Goal: Task Accomplishment & Management: Complete application form

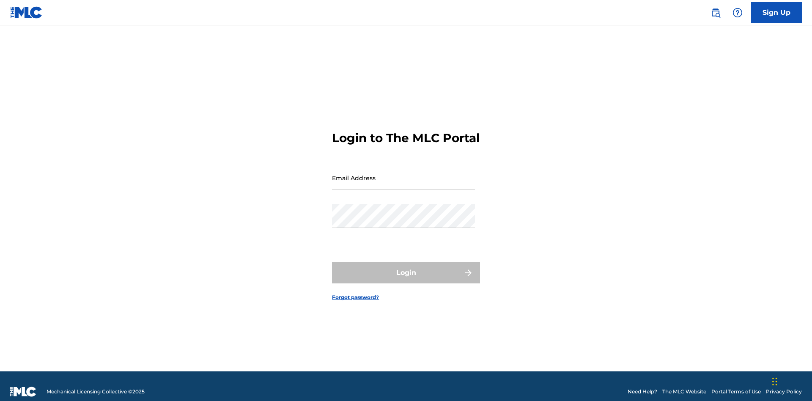
scroll to position [11, 0]
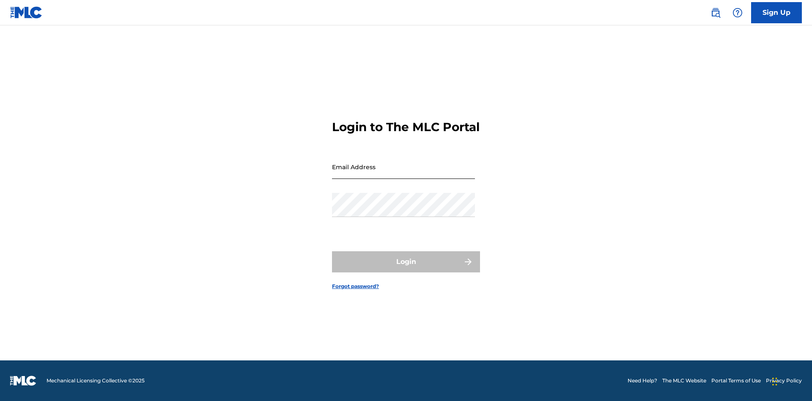
click at [404, 174] on input "Email Address" at bounding box center [403, 167] width 143 height 24
type input "[EMAIL_ADDRESS][DOMAIN_NAME]"
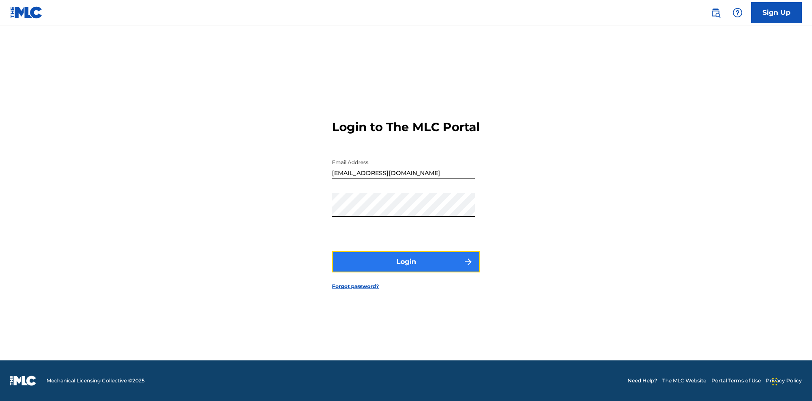
click at [406, 269] on button "Login" at bounding box center [406, 261] width 148 height 21
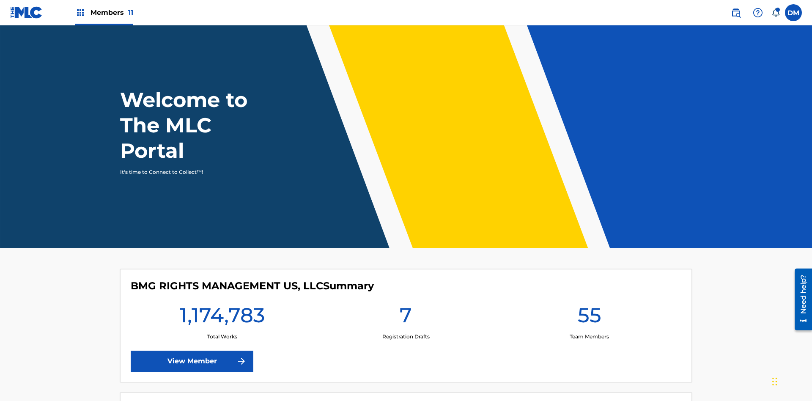
click at [104, 12] on span "Members 11" at bounding box center [112, 13] width 43 height 10
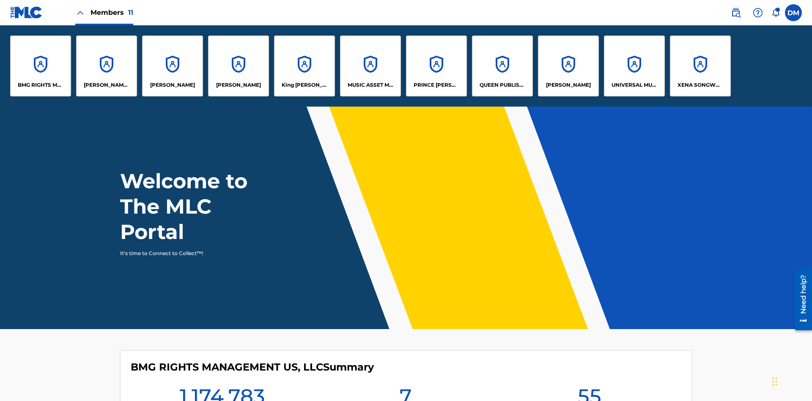
scroll to position [30, 0]
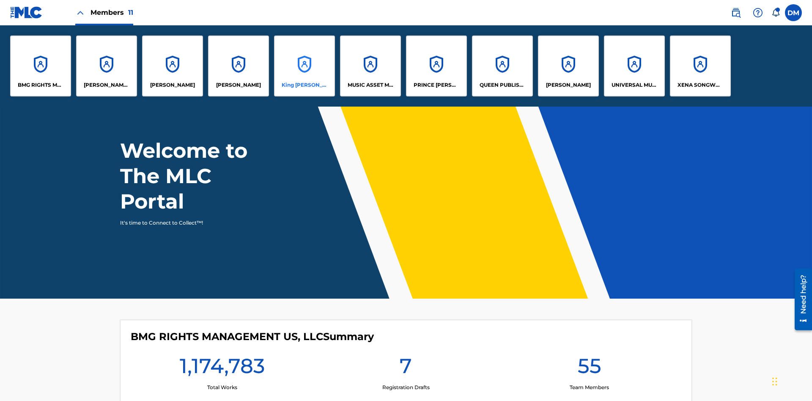
click at [304, 85] on p "King [PERSON_NAME]" at bounding box center [305, 85] width 46 height 8
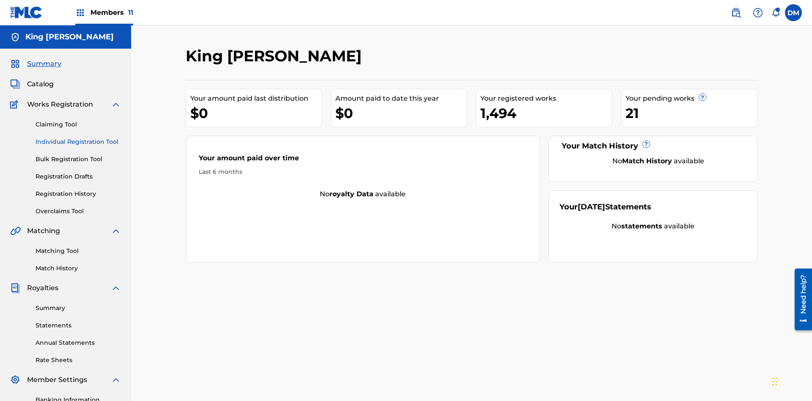
click at [78, 137] on link "Individual Registration Tool" at bounding box center [78, 141] width 85 height 9
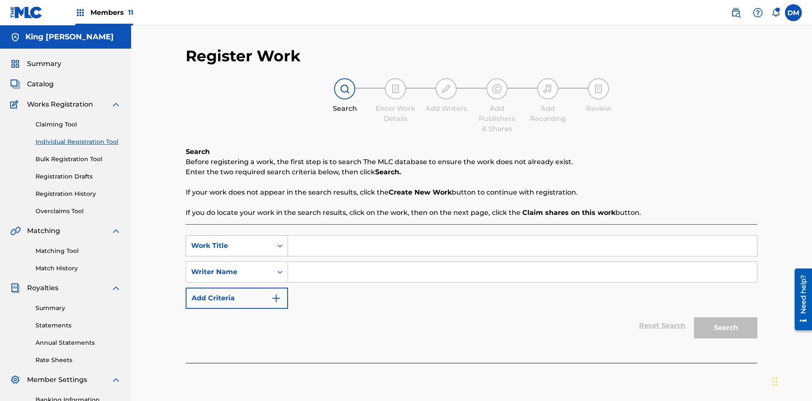
click at [229, 241] on div "Work Title" at bounding box center [229, 246] width 76 height 10
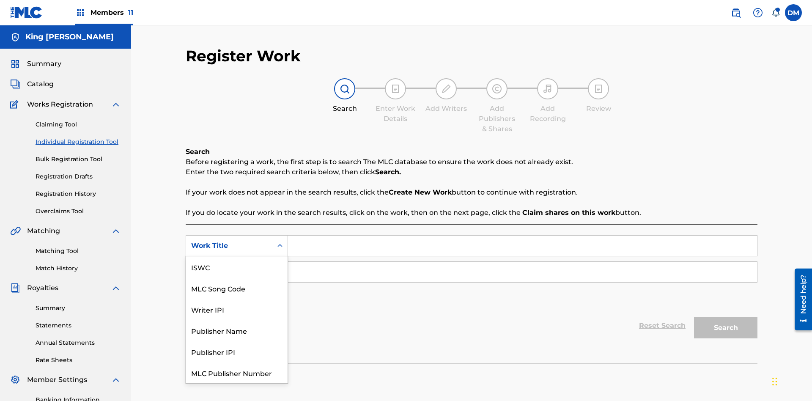
click at [237, 278] on div "MLC Song Code" at bounding box center [237, 288] width 102 height 21
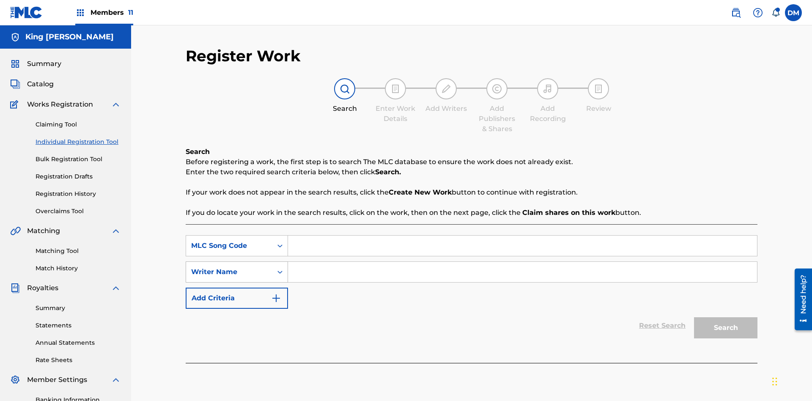
click at [229, 267] on div "Writer Name" at bounding box center [229, 272] width 76 height 10
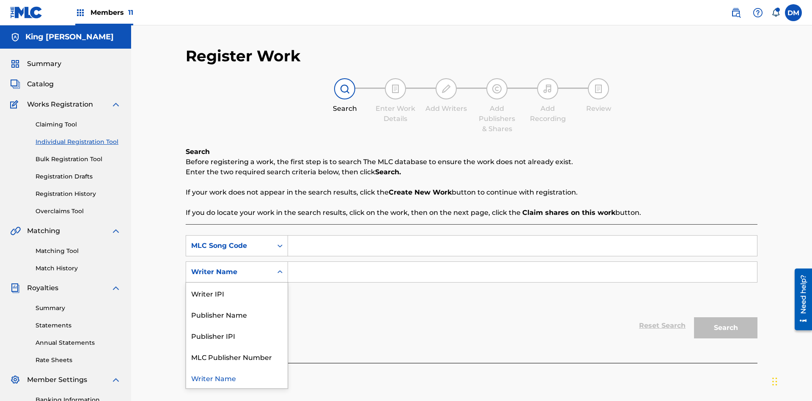
click at [237, 367] on div "Writer Name" at bounding box center [237, 377] width 102 height 21
click at [522, 236] on input "Search Form" at bounding box center [522, 246] width 469 height 20
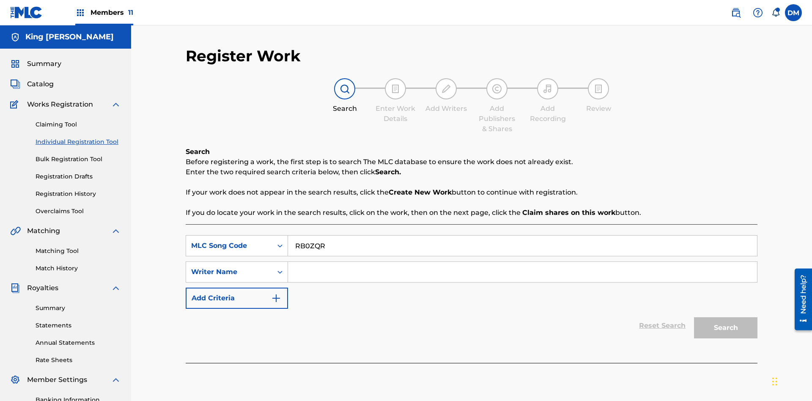
type input "RB0ZQR"
click at [522, 262] on input "Search Form" at bounding box center [522, 272] width 469 height 20
type input "TOM ZACHARY SEBASTIAN POHJOLA"
click at [726, 317] on button "Search" at bounding box center [725, 327] width 63 height 21
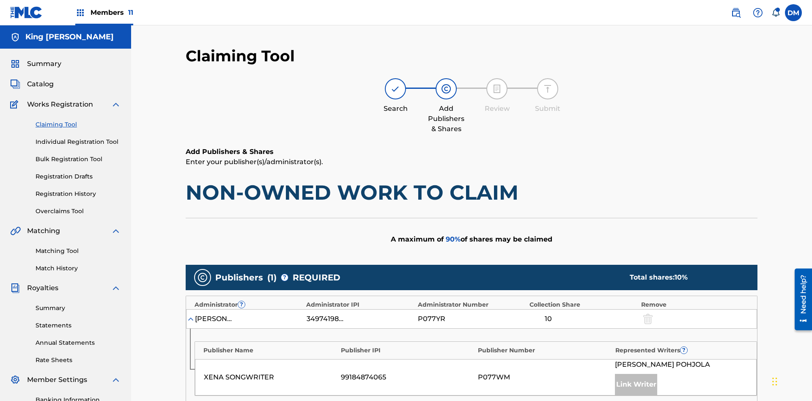
scroll to position [212, 0]
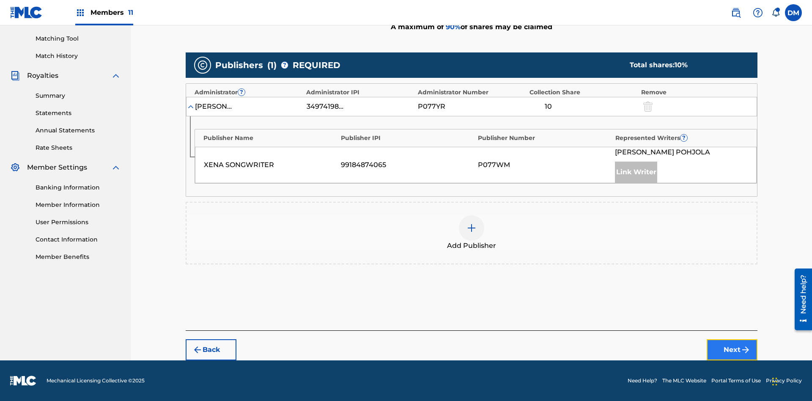
click at [732, 350] on button "Next" at bounding box center [732, 349] width 51 height 21
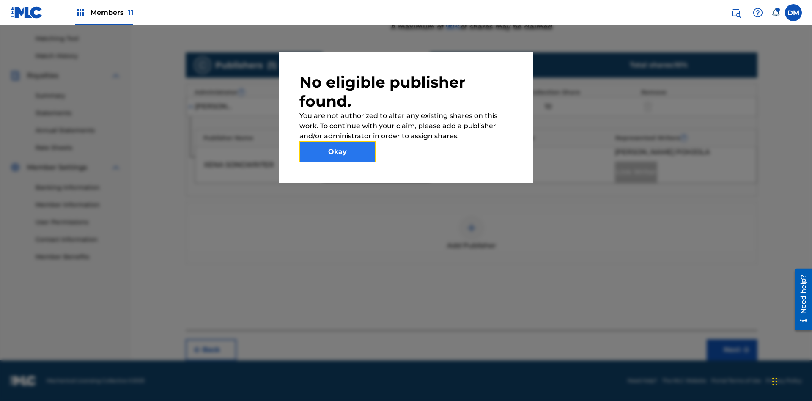
click at [338, 152] on button "Okay" at bounding box center [338, 151] width 76 height 21
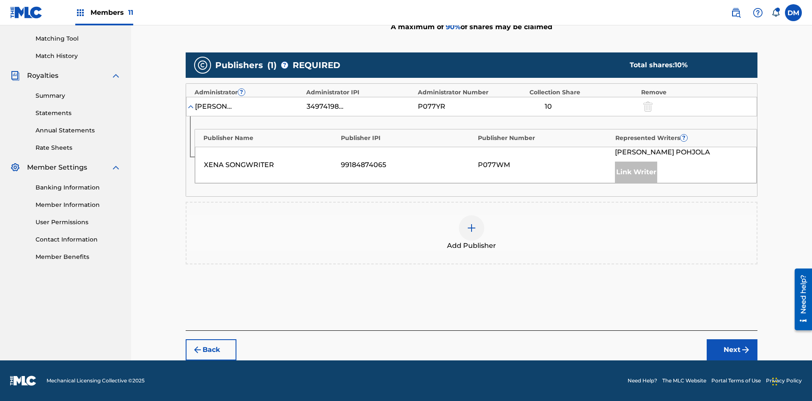
click at [472, 228] on img at bounding box center [472, 228] width 10 height 10
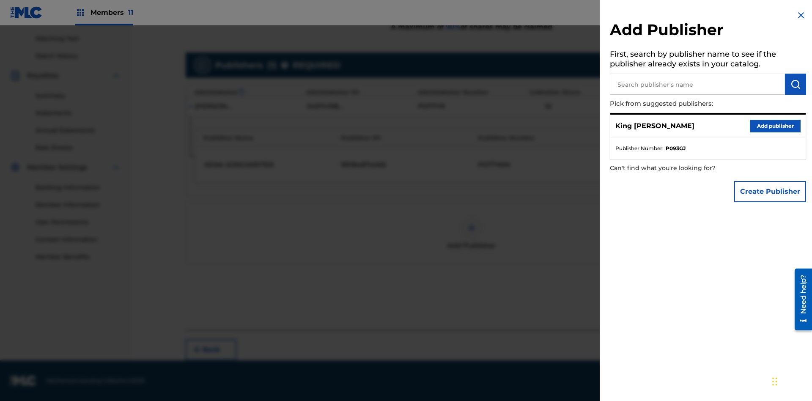
click at [698, 84] on input "text" at bounding box center [697, 84] width 175 height 21
type input "Test2025.09.18.04.31.42"
click at [796, 84] on img "submit" at bounding box center [796, 84] width 10 height 10
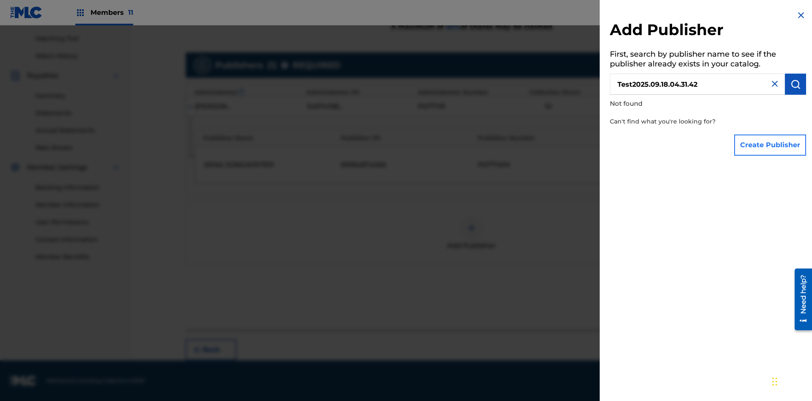
click at [771, 145] on button "Create Publisher" at bounding box center [770, 145] width 72 height 21
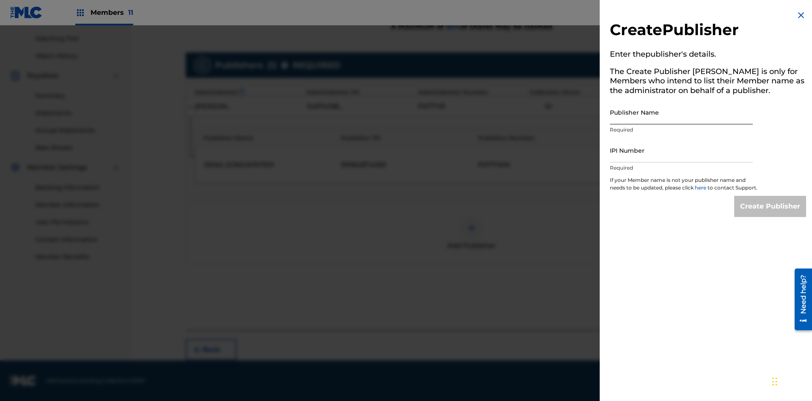
click at [682, 112] on input "Publisher Name" at bounding box center [681, 112] width 143 height 24
type input "Test2025.09.18.04.31.48"
click at [682, 150] on input "IPI Number" at bounding box center [681, 150] width 143 height 24
type input "00595839777"
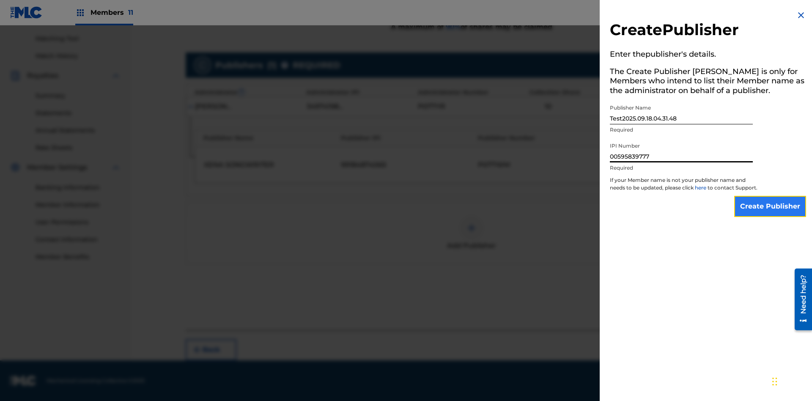
click at [771, 214] on input "Create Publisher" at bounding box center [770, 206] width 72 height 21
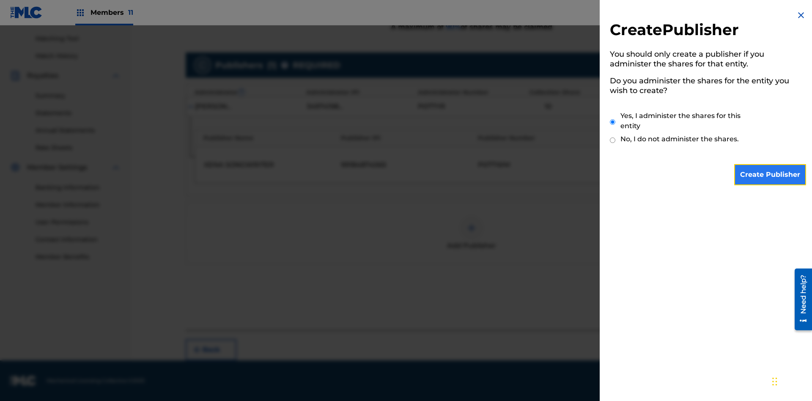
click at [771, 175] on input "Create Publisher" at bounding box center [770, 174] width 72 height 21
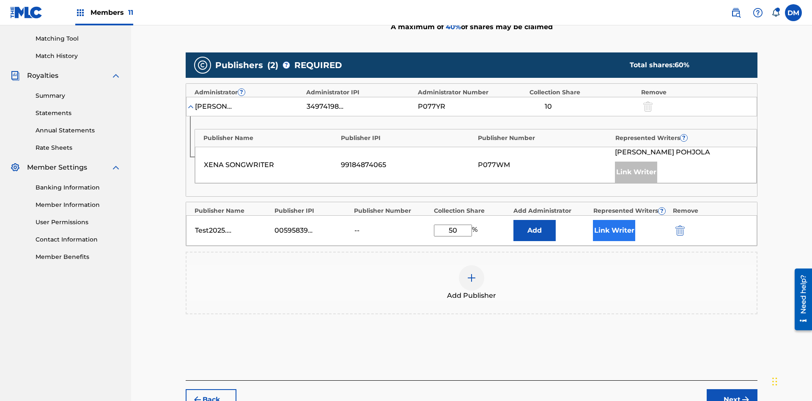
type input "50"
click at [614, 220] on button "Link Writer" at bounding box center [614, 230] width 42 height 21
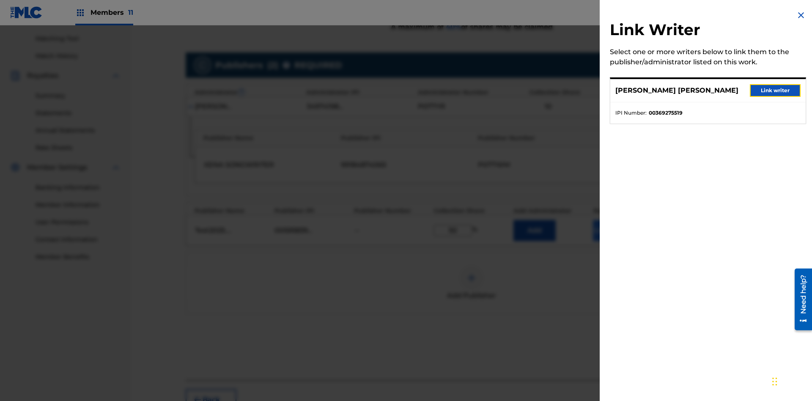
click at [775, 91] on button "Link writer" at bounding box center [775, 90] width 51 height 13
click at [614, 220] on button "Link Writer" at bounding box center [614, 230] width 42 height 21
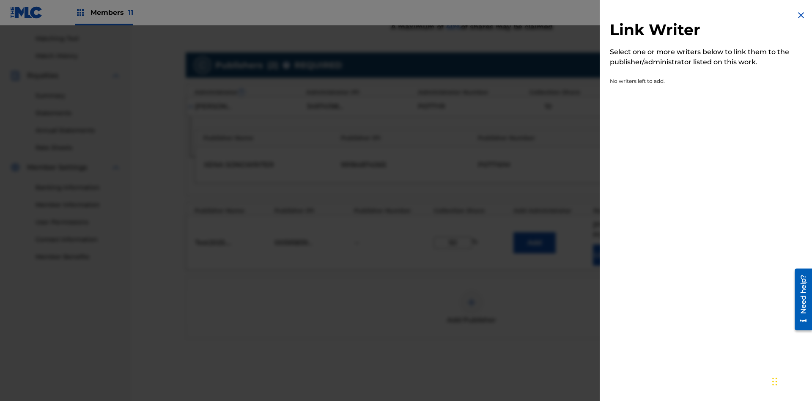
click at [801, 15] on img at bounding box center [801, 15] width 10 height 10
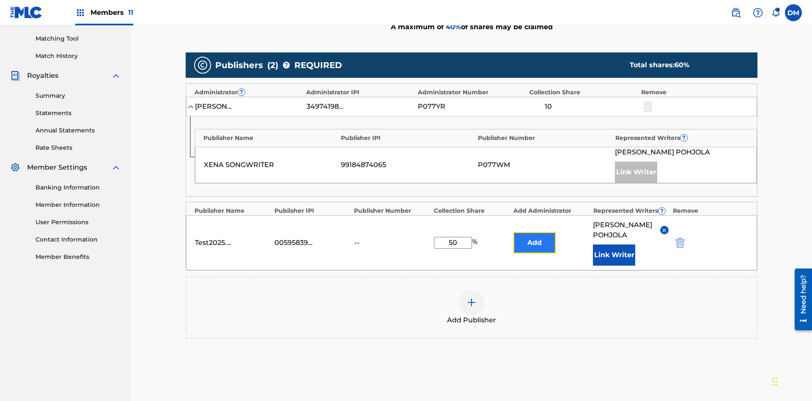
click at [535, 232] on button "Add" at bounding box center [535, 242] width 42 height 21
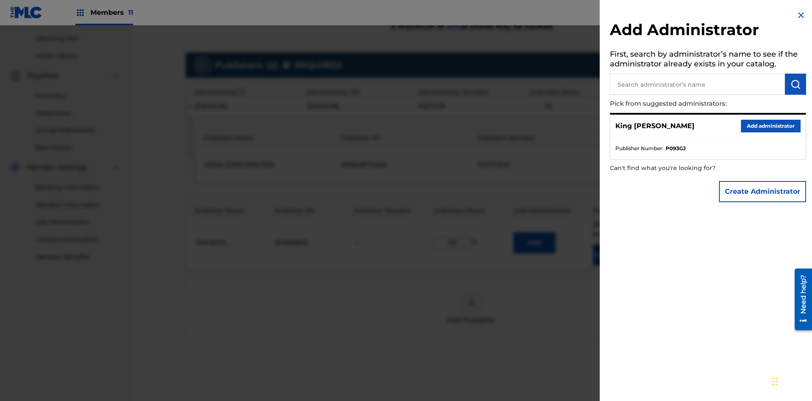
click at [698, 84] on input "text" at bounding box center [697, 84] width 175 height 21
type input "Test2025.09.18.04.32.16"
click at [796, 84] on img "submit" at bounding box center [796, 84] width 10 height 10
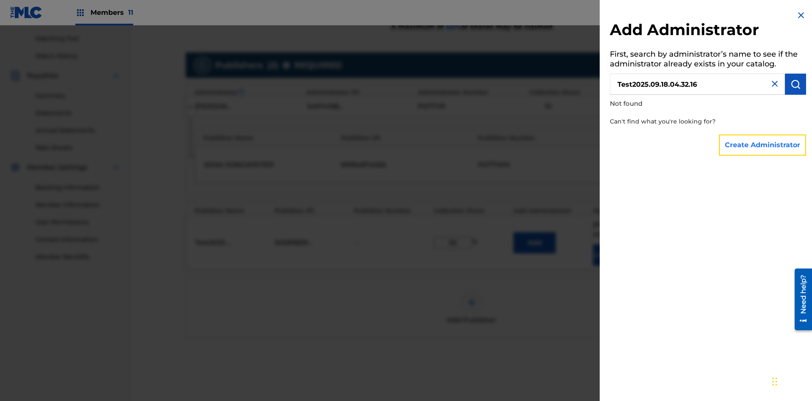
click at [763, 145] on button "Create Administrator" at bounding box center [762, 145] width 87 height 21
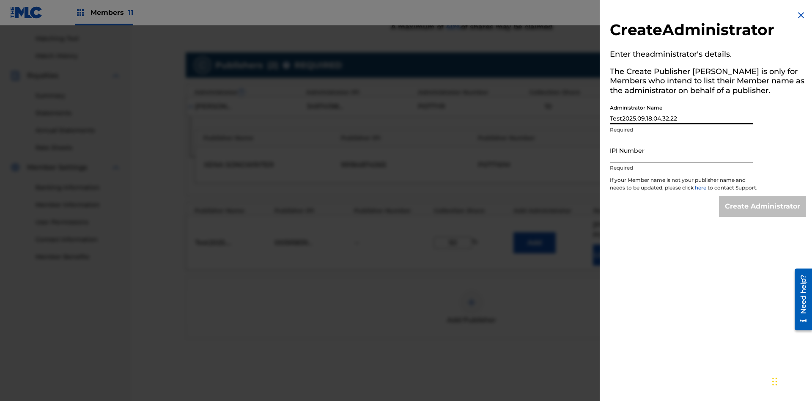
click at [682, 150] on input "IPI Number" at bounding box center [681, 150] width 143 height 24
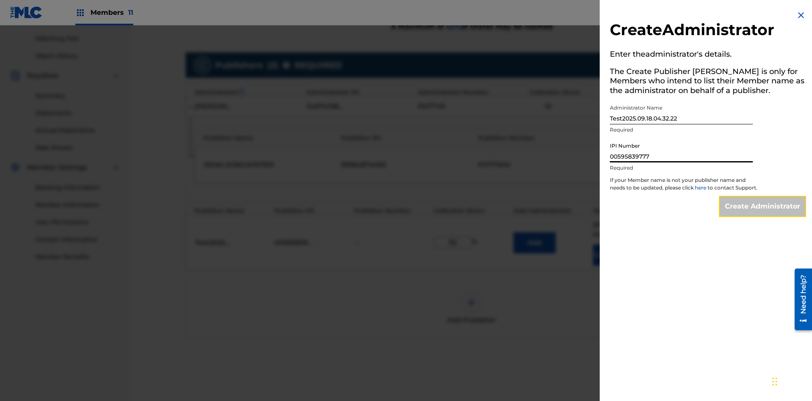
click at [763, 214] on input "Create Administrator" at bounding box center [762, 206] width 87 height 21
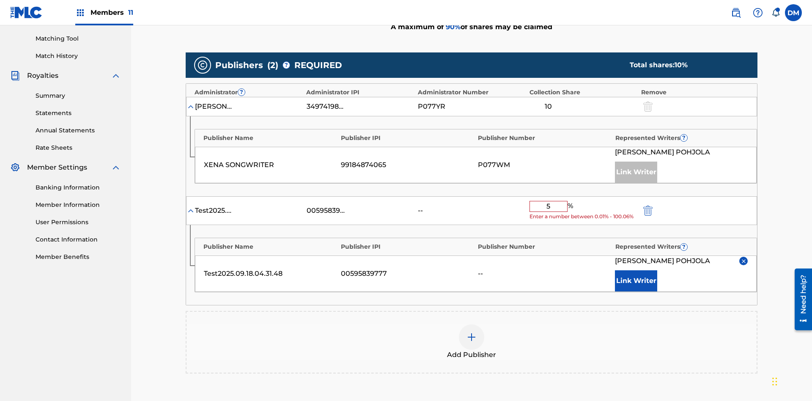
type input "50"
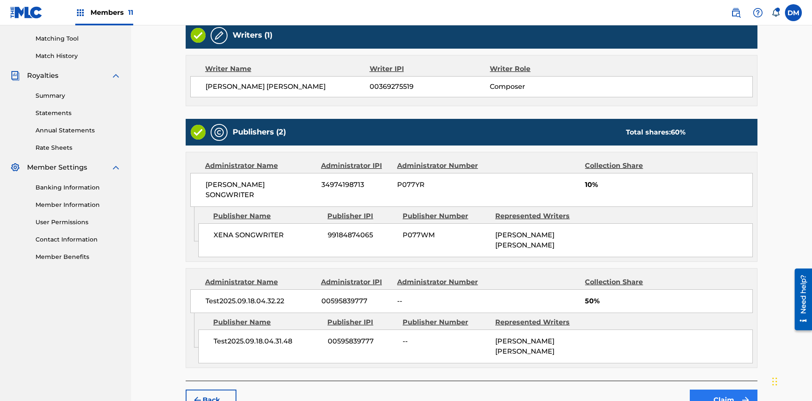
click at [724, 390] on button "Claim" at bounding box center [724, 400] width 68 height 21
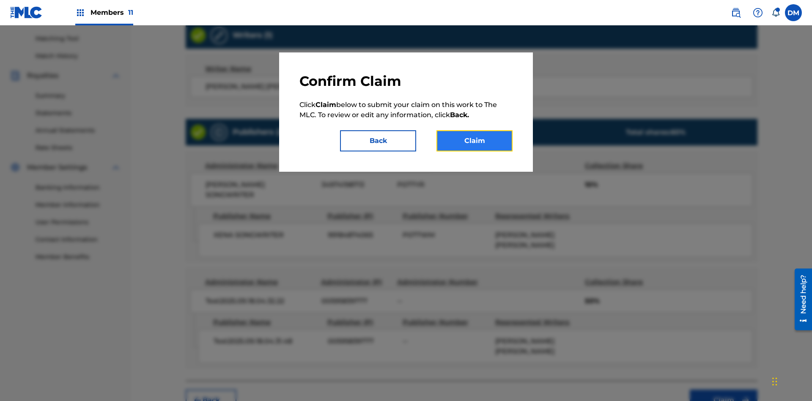
click at [475, 141] on button "Claim" at bounding box center [475, 140] width 76 height 21
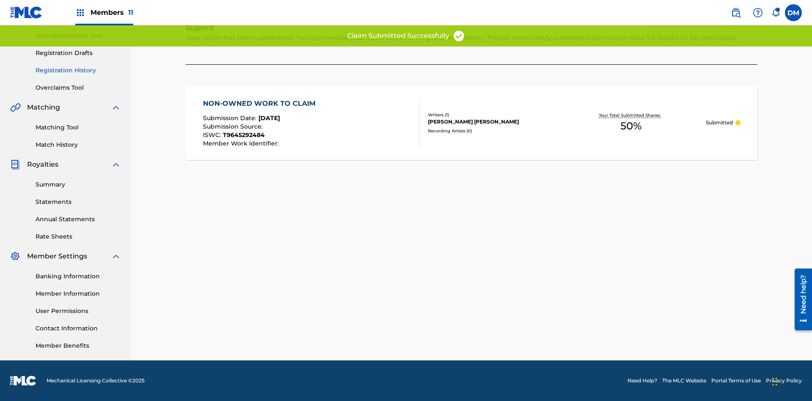
click at [78, 70] on link "Registration History" at bounding box center [78, 70] width 85 height 9
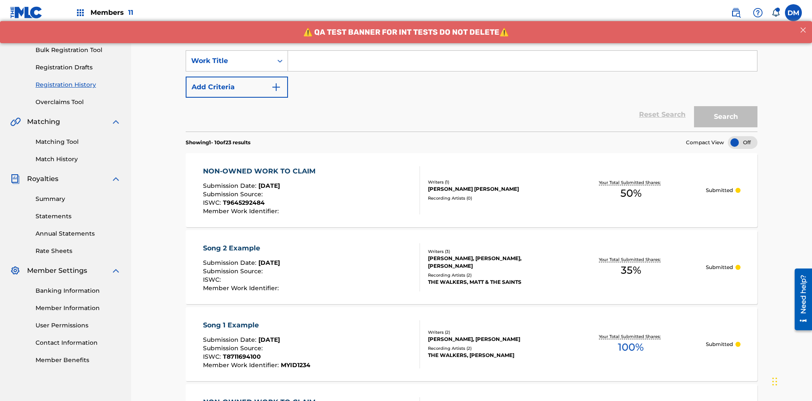
click at [522, 61] on input "Search Form" at bounding box center [522, 61] width 469 height 20
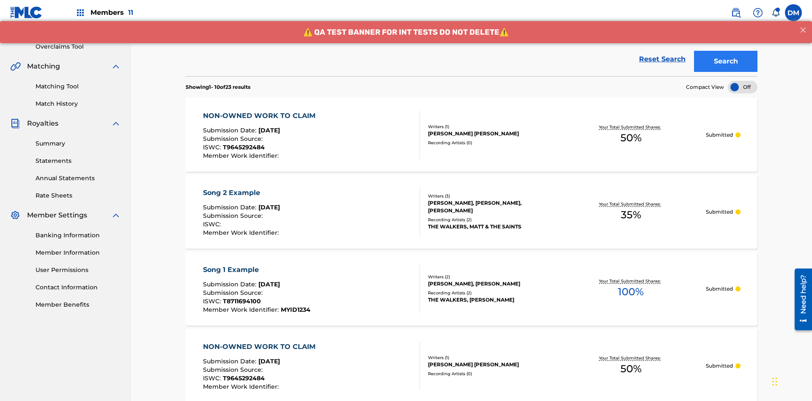
type input "NON-OWNED WORK TO CLAIM"
click at [726, 61] on button "Search" at bounding box center [725, 61] width 63 height 21
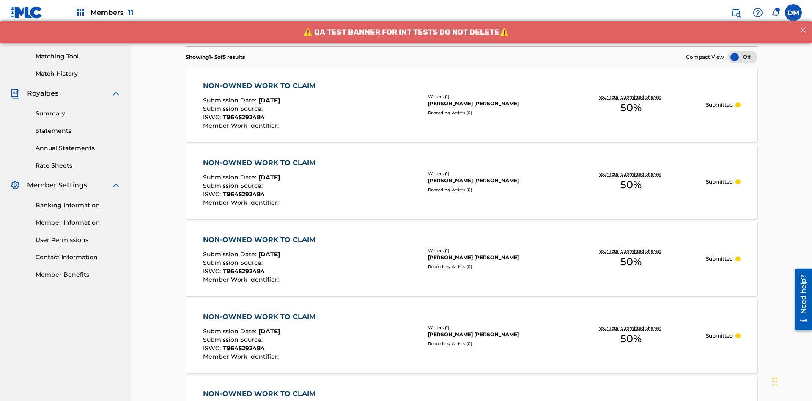
scroll to position [212, 0]
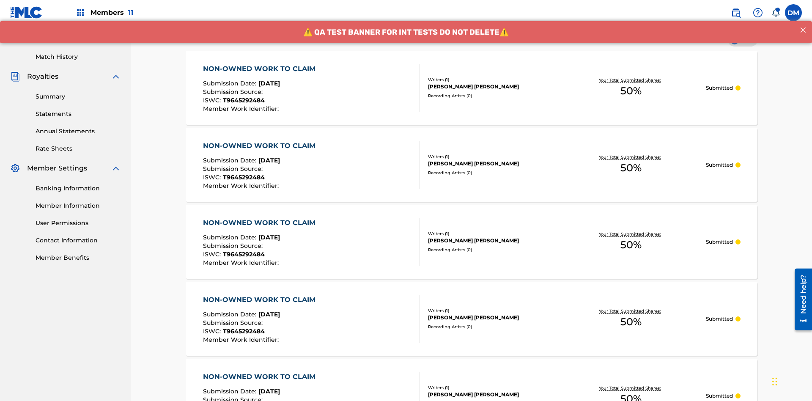
click at [472, 88] on div "TOM ZACHARY SEBASTIAN POHJOLA" at bounding box center [492, 87] width 128 height 8
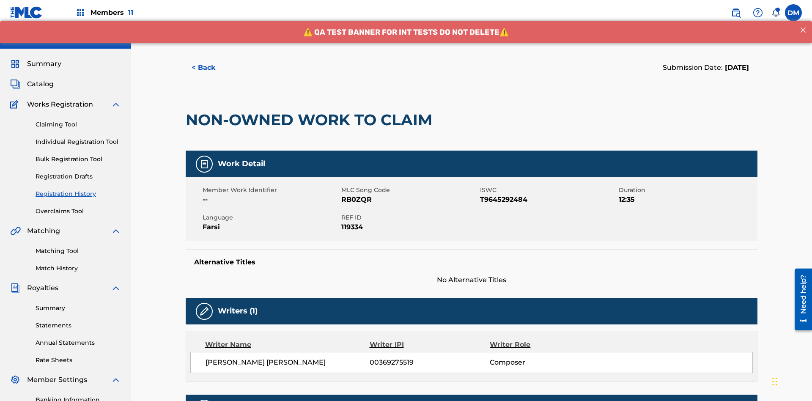
scroll to position [60, 0]
